Goal: Transaction & Acquisition: Purchase product/service

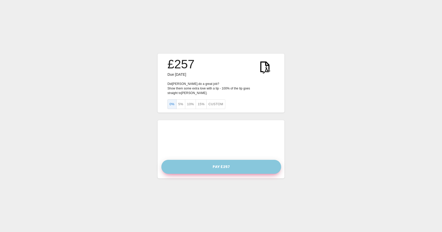
click at [223, 164] on button "Pay £257" at bounding box center [221, 167] width 120 height 14
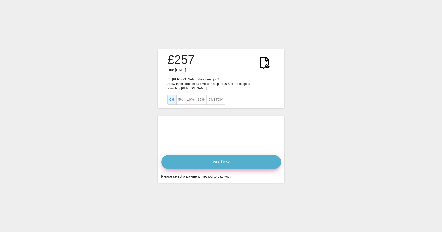
click at [223, 158] on button "Pay £257" at bounding box center [221, 162] width 120 height 14
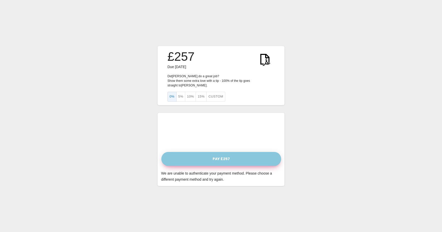
click at [230, 156] on button "Pay £257" at bounding box center [221, 159] width 120 height 14
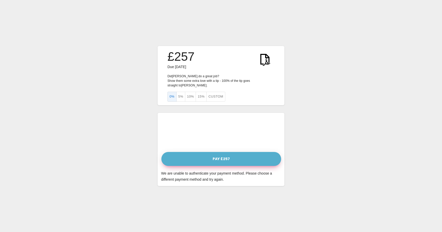
click at [221, 157] on button "Pay £257" at bounding box center [221, 159] width 120 height 14
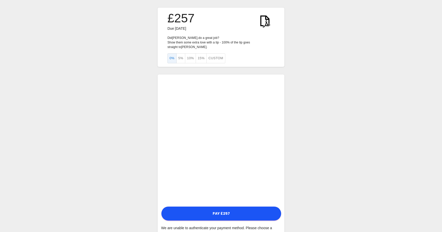
click at [392, 123] on div "£257 Due 17 September 2025 Did John. do a great job? Show them some extra love …" at bounding box center [221, 124] width 442 height 248
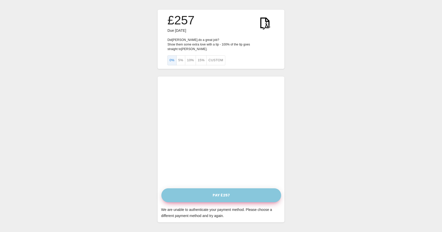
click at [218, 192] on button "Pay £257" at bounding box center [221, 195] width 120 height 14
